Goal: Go to known website: Access a specific website the user already knows

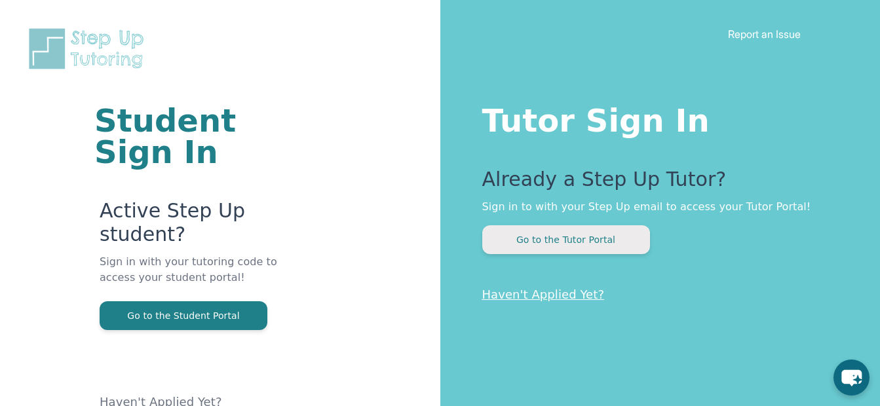
click at [613, 236] on button "Go to the Tutor Portal" at bounding box center [566, 239] width 168 height 29
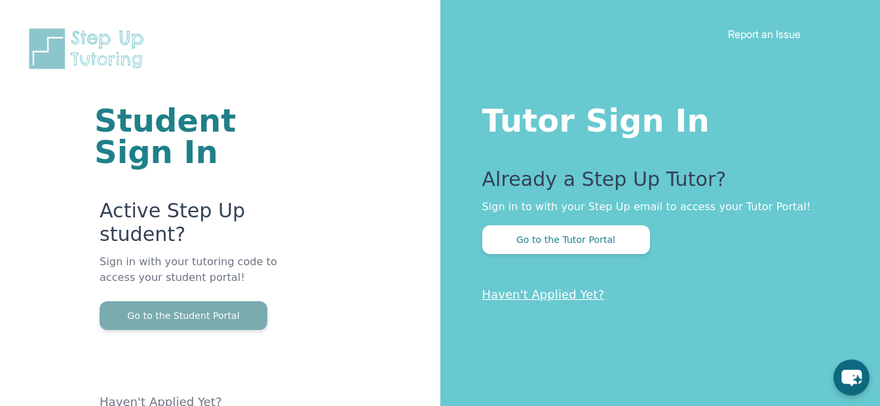
click at [153, 323] on button "Go to the Student Portal" at bounding box center [184, 315] width 168 height 29
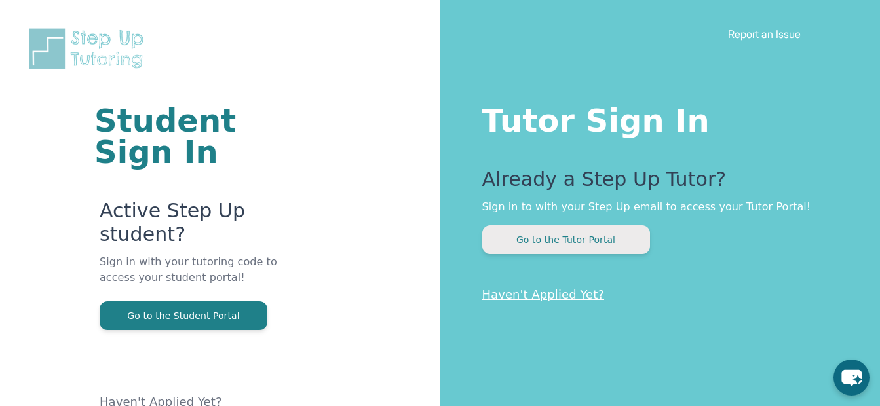
click at [573, 230] on button "Go to the Tutor Portal" at bounding box center [566, 239] width 168 height 29
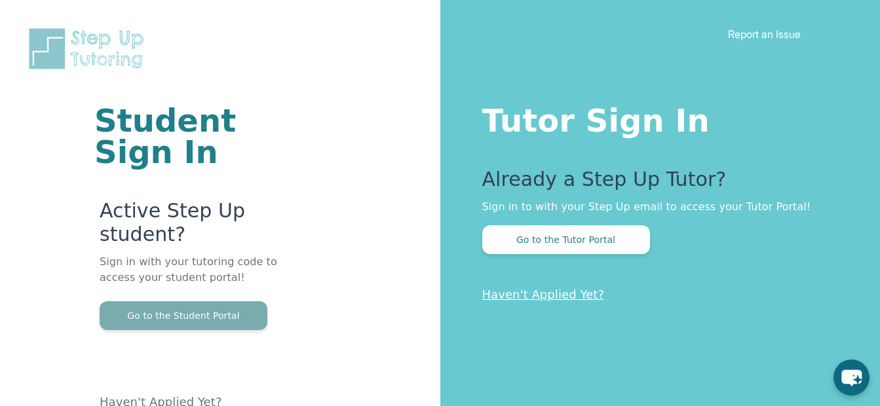
click at [206, 312] on button "Go to the Student Portal" at bounding box center [184, 315] width 168 height 29
